Goal: Information Seeking & Learning: Check status

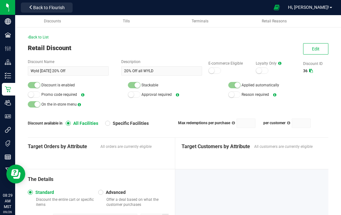
click at [45, 33] on div "Back to List Retail Discount Edit Discount Name Wyld [DATE] 20% Off Description…" at bounding box center [178, 161] width 326 height 293
click at [44, 35] on span "Back to List" at bounding box center [38, 37] width 21 height 4
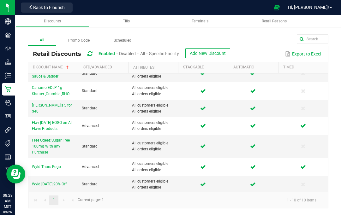
scroll to position [61, 0]
click at [57, 124] on span "Flav [DATE] BOGO on All Flave Products" at bounding box center [52, 126] width 41 height 10
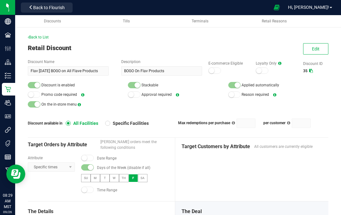
click at [93, 165] on toggle-switch at bounding box center [87, 168] width 13 height 6
click at [91, 167] on small at bounding box center [91, 168] width 6 height 6
click at [312, 46] on button "Edit" at bounding box center [315, 48] width 25 height 11
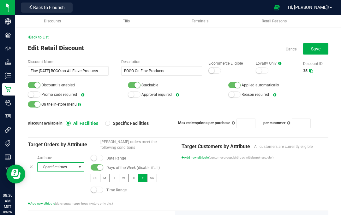
click at [79, 170] on span at bounding box center [80, 167] width 8 height 9
click at [66, 178] on span "Fulfillment type" at bounding box center [54, 178] width 27 height 6
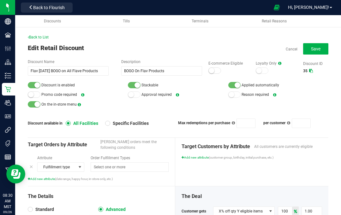
scroll to position [0, 0]
click at [318, 47] on span "Save" at bounding box center [315, 48] width 9 height 5
type input "1"
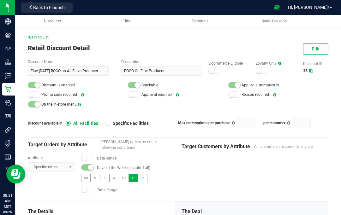
click at [316, 47] on span "Edit" at bounding box center [316, 48] width 8 height 5
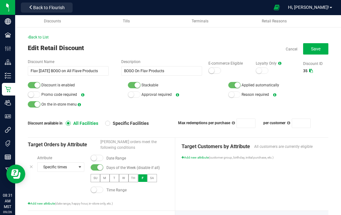
click at [99, 167] on small at bounding box center [100, 168] width 6 height 6
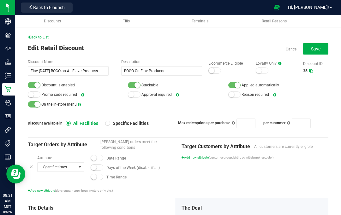
click at [316, 48] on span "Save" at bounding box center [315, 48] width 9 height 5
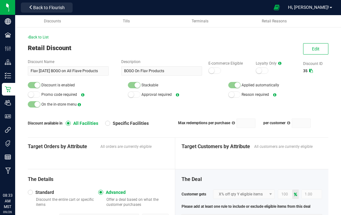
click at [318, 6] on span "Hi, [PERSON_NAME]!" at bounding box center [308, 7] width 41 height 5
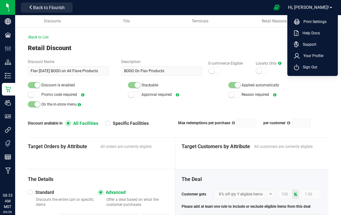
click at [236, 42] on div "Back to List Retail Discount Edit Discount Name Flav Friday BOGO on All Flave P…" at bounding box center [178, 168] width 301 height 268
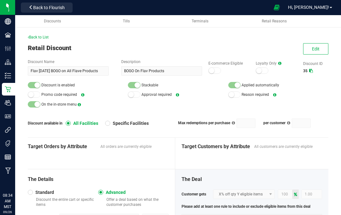
click at [318, 51] on span "Edit" at bounding box center [316, 48] width 8 height 5
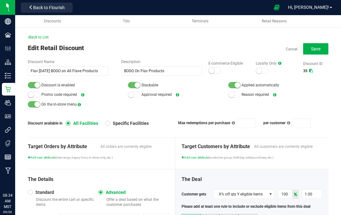
click at [317, 51] on span "Save" at bounding box center [315, 48] width 9 height 5
type input "1"
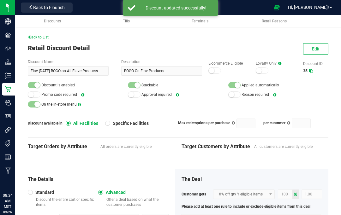
click at [318, 9] on span "Hi, [PERSON_NAME]!" at bounding box center [308, 7] width 41 height 5
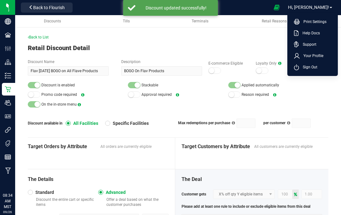
click at [319, 54] on span "Your Profile" at bounding box center [312, 56] width 24 height 6
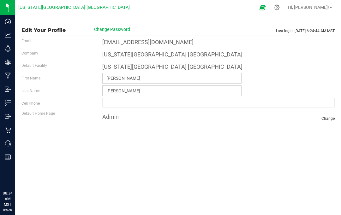
click at [0, 0] on p "Retail" at bounding box center [0, 0] width 0 height 0
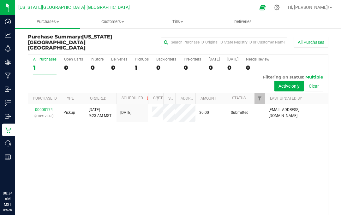
click at [179, 22] on span "Tills" at bounding box center [178, 22] width 64 height 6
click at [175, 39] on span "Manage tills" at bounding box center [166, 37] width 43 height 5
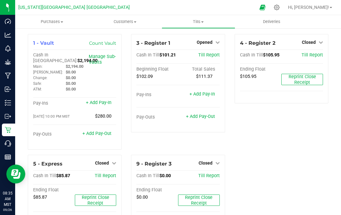
click at [52, 20] on span "Purchases" at bounding box center [51, 22] width 73 height 6
click at [39, 53] on span "All purchases" at bounding box center [37, 53] width 45 height 5
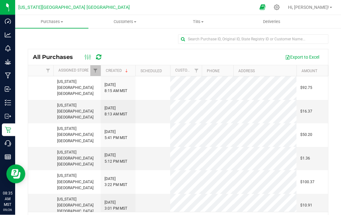
scroll to position [20, 0]
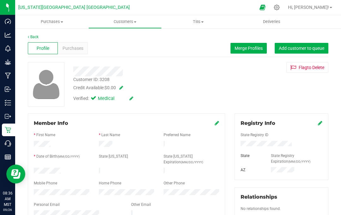
scroll to position [7, 0]
click at [78, 43] on div "Purchases" at bounding box center [73, 48] width 30 height 12
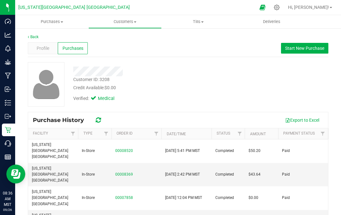
click at [122, 149] on link "00008520" at bounding box center [124, 151] width 18 height 4
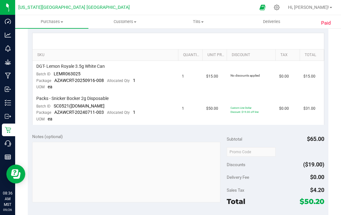
click at [241, 107] on span "Custom Line Dollar Discount: $19.00 off line" at bounding box center [245, 109] width 28 height 7
click at [243, 108] on span "Custom Line Dollar Discount: $19.00 off line" at bounding box center [245, 109] width 28 height 7
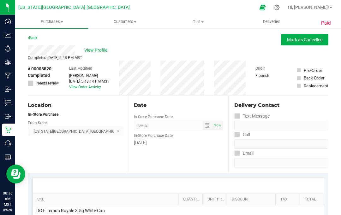
click at [30, 40] on link "Back" at bounding box center [32, 38] width 9 height 4
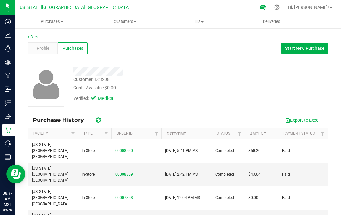
click at [38, 36] on link "Back" at bounding box center [33, 37] width 11 height 4
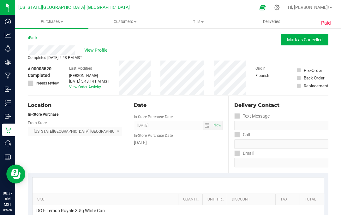
click at [10, 153] on div "Reports" at bounding box center [8, 157] width 13 height 13
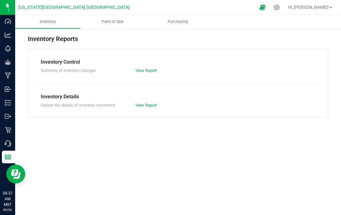
click at [118, 19] on uib-tab-heading "Point of Sale" at bounding box center [113, 21] width 64 height 13
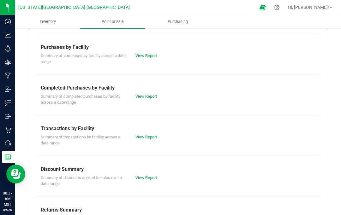
scroll to position [131, 0]
click at [149, 177] on link "View Report" at bounding box center [146, 178] width 21 height 5
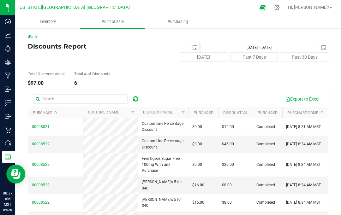
click at [37, 39] on link "Back" at bounding box center [32, 37] width 9 height 4
